Goal: Task Accomplishment & Management: Use online tool/utility

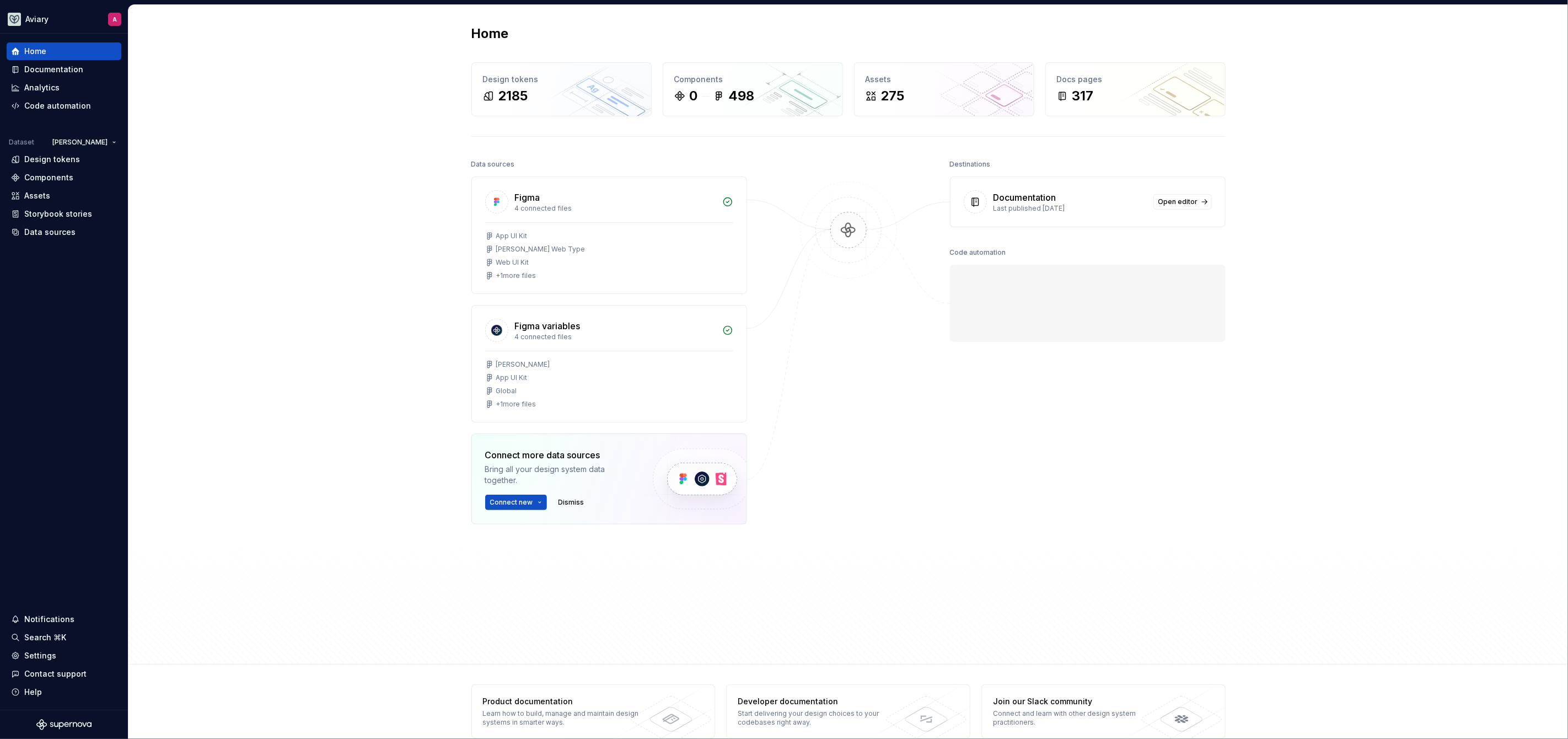
click at [171, 215] on div "Home Design tokens 2185 Components 0 498 Assets 275 Docs pages 317 Data sources…" at bounding box center [849, 335] width 1440 height 660
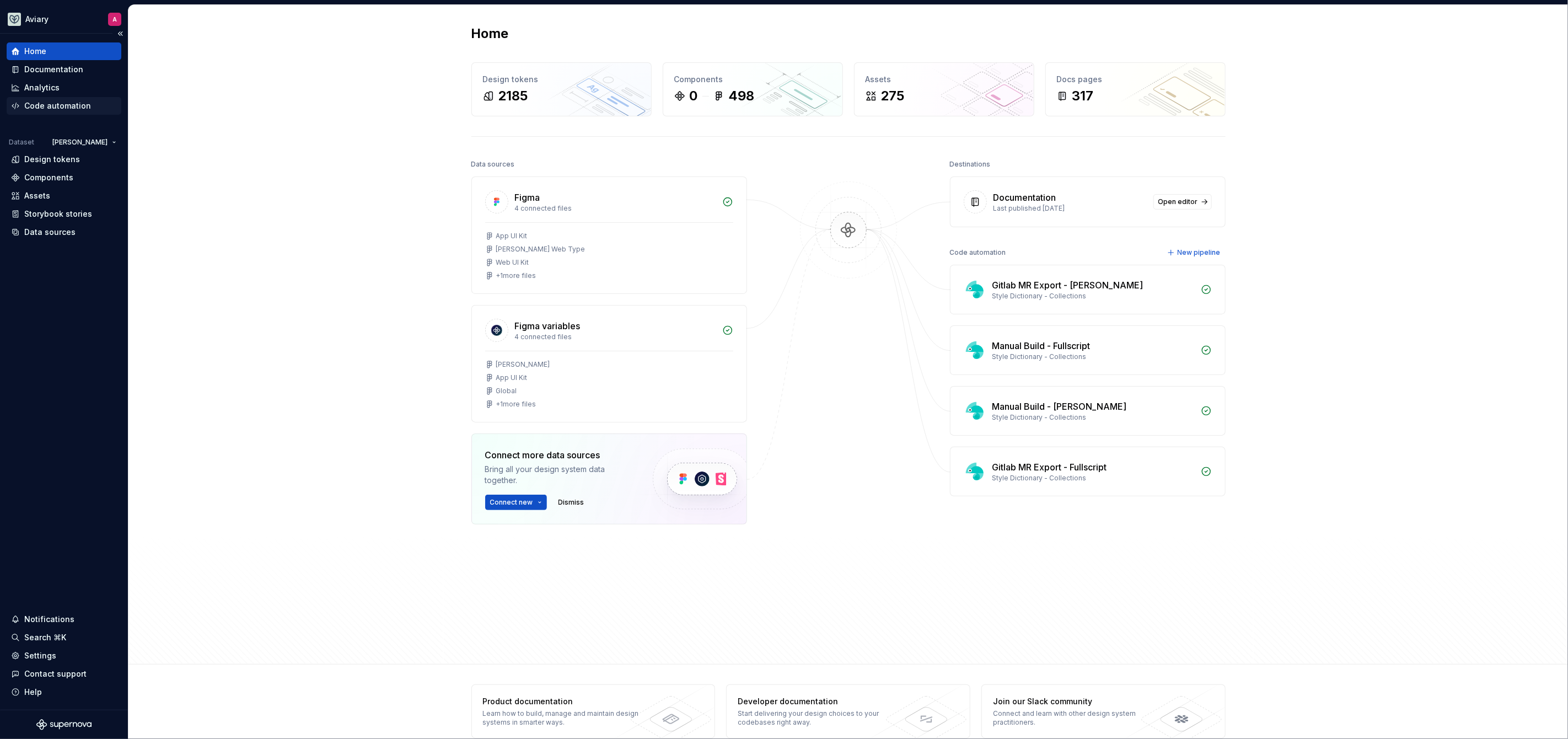
click at [56, 103] on div "Code automation" at bounding box center [58, 106] width 67 height 11
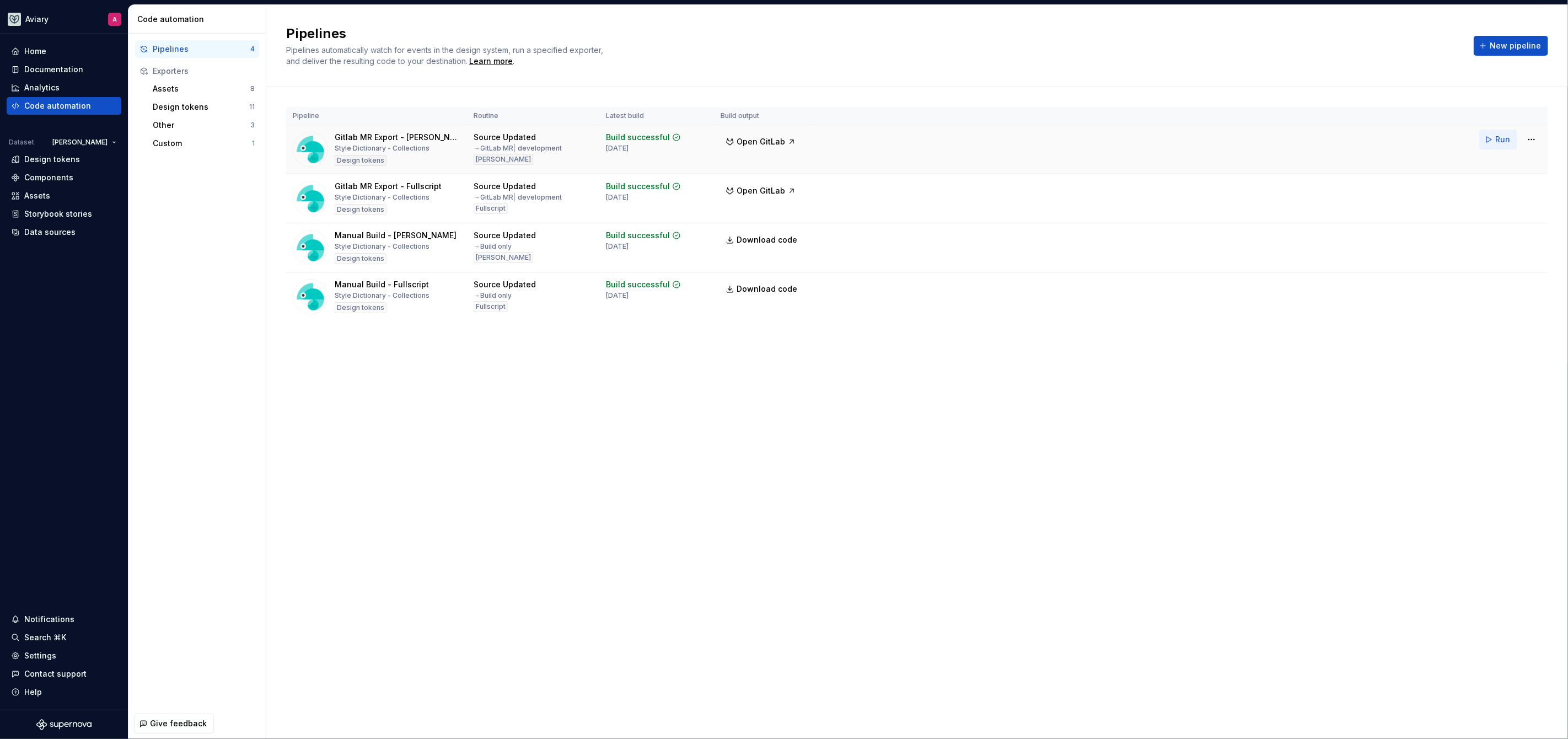
click at [1498, 141] on span "Run" at bounding box center [1503, 139] width 15 height 11
click at [1497, 188] on span "Run" at bounding box center [1503, 189] width 15 height 11
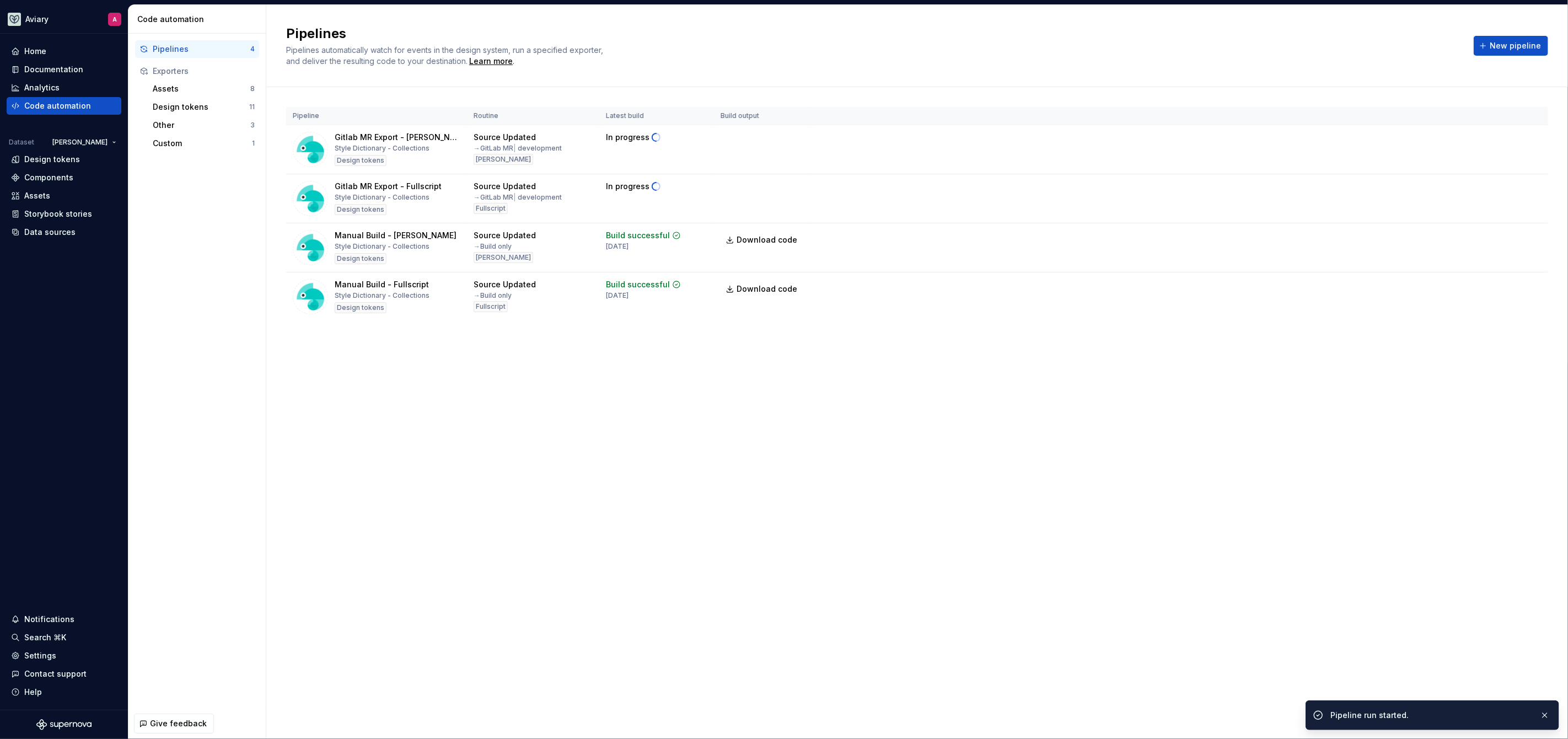
click at [1081, 405] on div "Pipelines Pipelines automatically watch for events in the design system, run a …" at bounding box center [917, 372] width 1302 height 734
click at [679, 422] on div "Pipelines Pipelines automatically watch for events in the design system, run a …" at bounding box center [917, 372] width 1302 height 734
click at [853, 322] on div "Pipeline Routine Latest build Build output Gitlab MR Export - Emerson Style Dic…" at bounding box center [917, 225] width 1262 height 276
